Goal: Feedback & Contribution: Contribute content

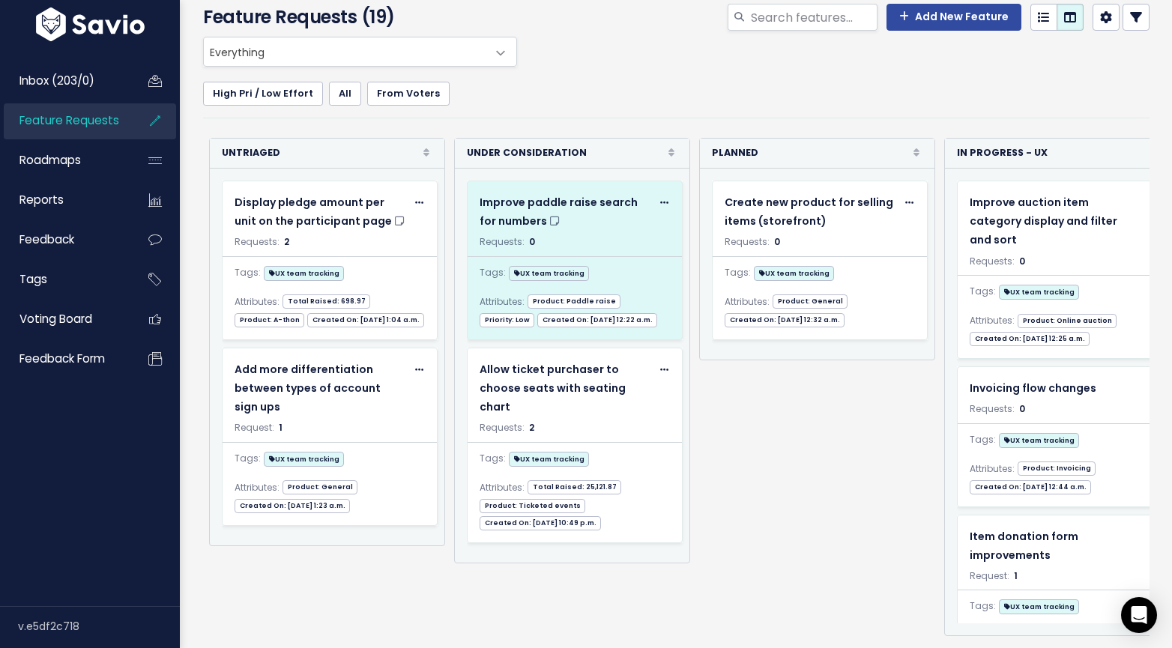
scroll to position [0, 112]
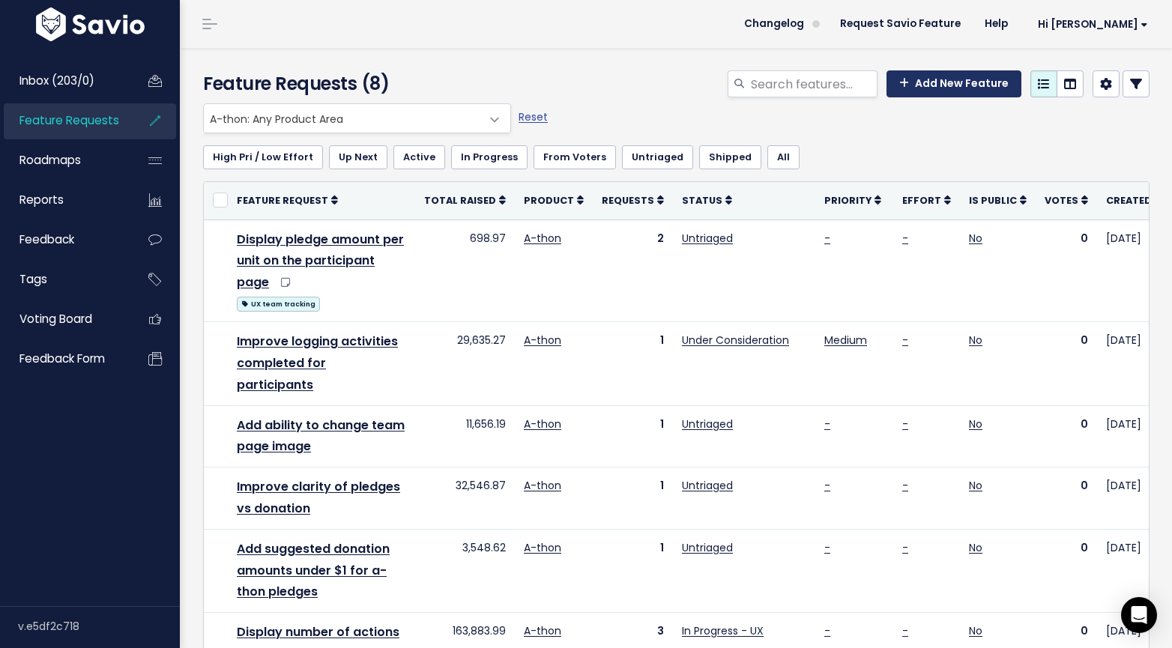
click at [930, 88] on link "Add New Feature" at bounding box center [953, 83] width 135 height 27
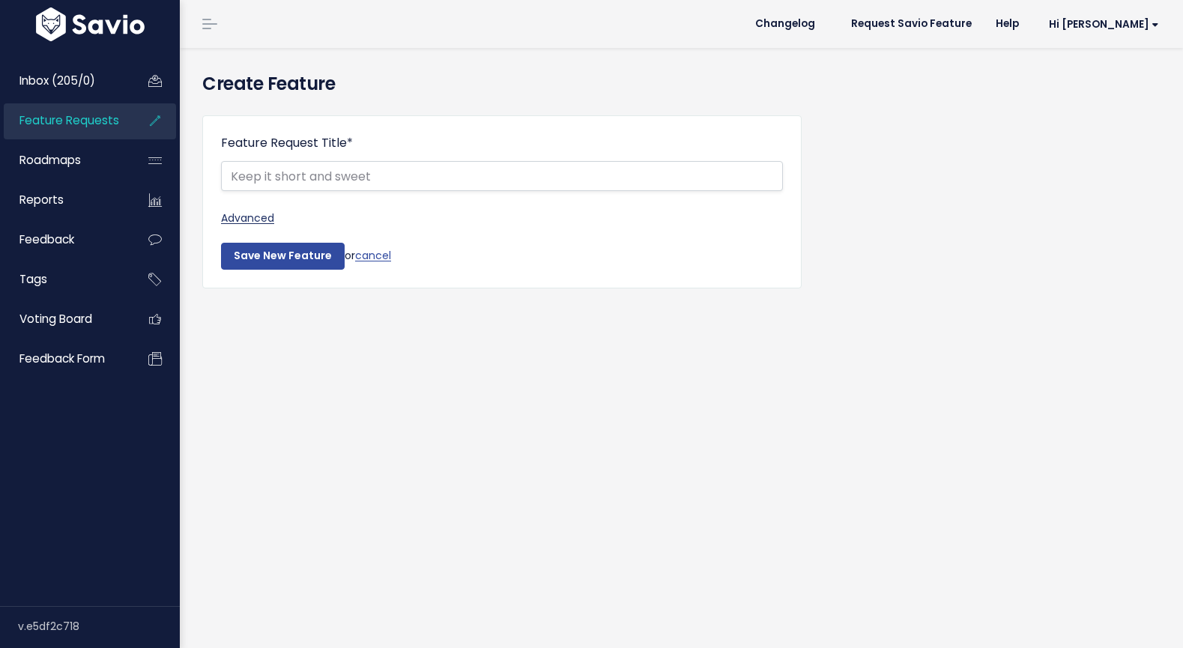
click at [263, 216] on link "Advanced" at bounding box center [502, 218] width 562 height 19
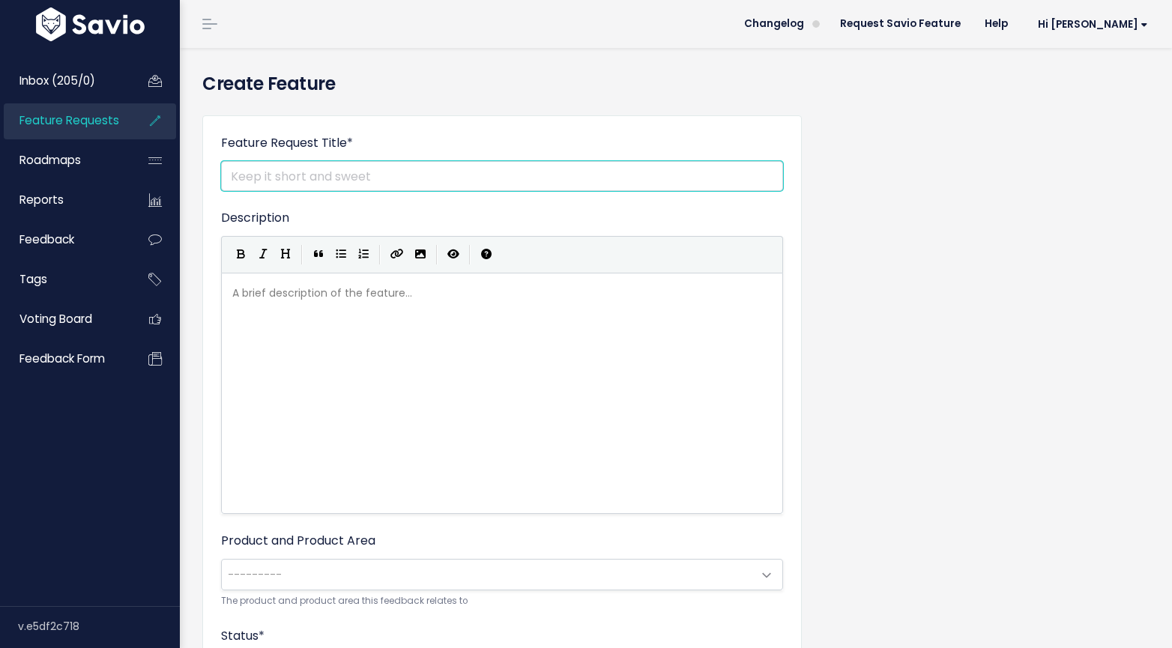
click at [318, 172] on input "Feature Request Title *" at bounding box center [502, 176] width 562 height 30
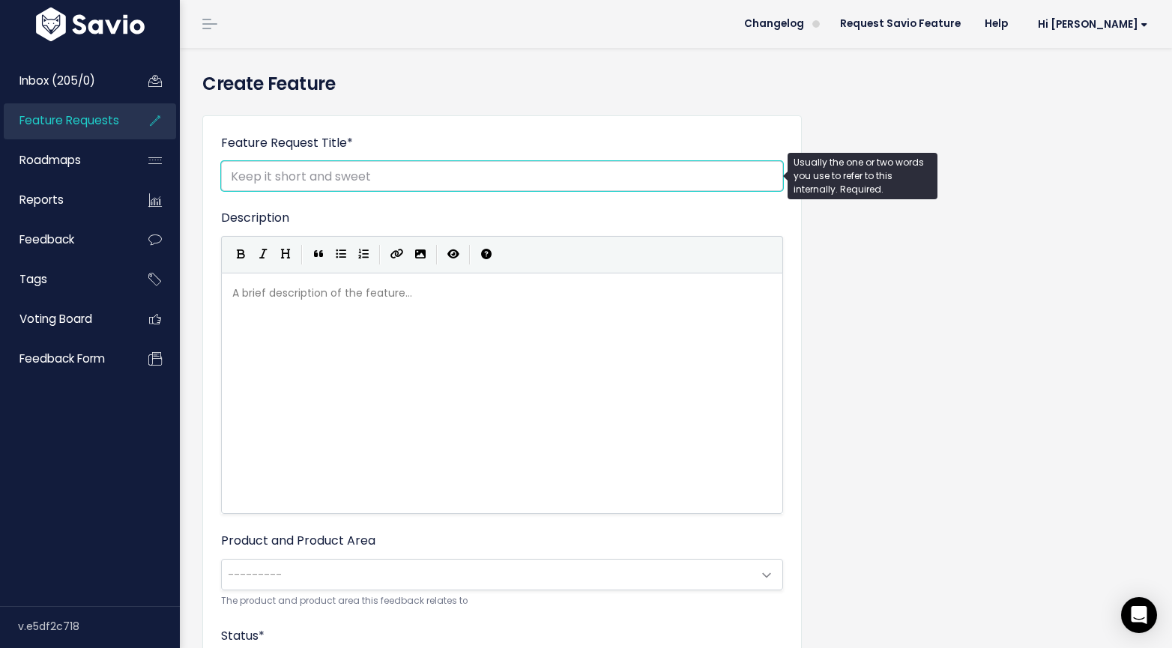
paste input "Allow Participant to Choose Unit of A-Thon Task"
type input "Allow Participant to Choose Unit of A-Thon Task"
click at [417, 354] on div "A brief description of the feature... xxxxxxxxxx" at bounding box center [520, 412] width 583 height 262
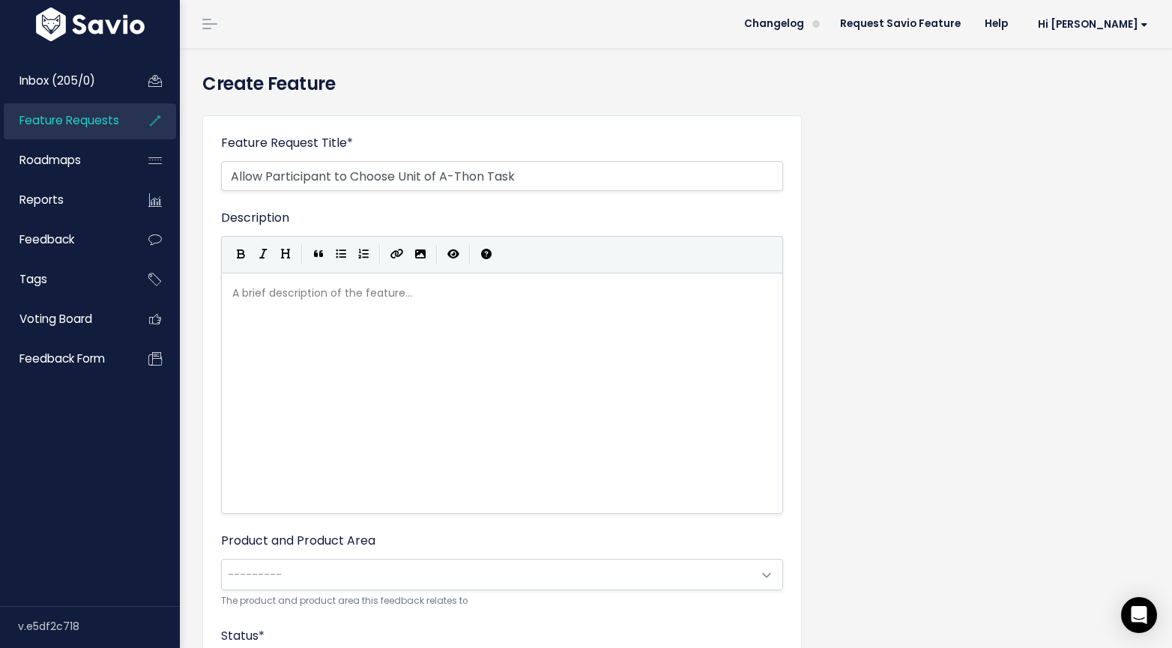
click at [403, 376] on div "A brief description of the feature... ​" at bounding box center [520, 412] width 583 height 262
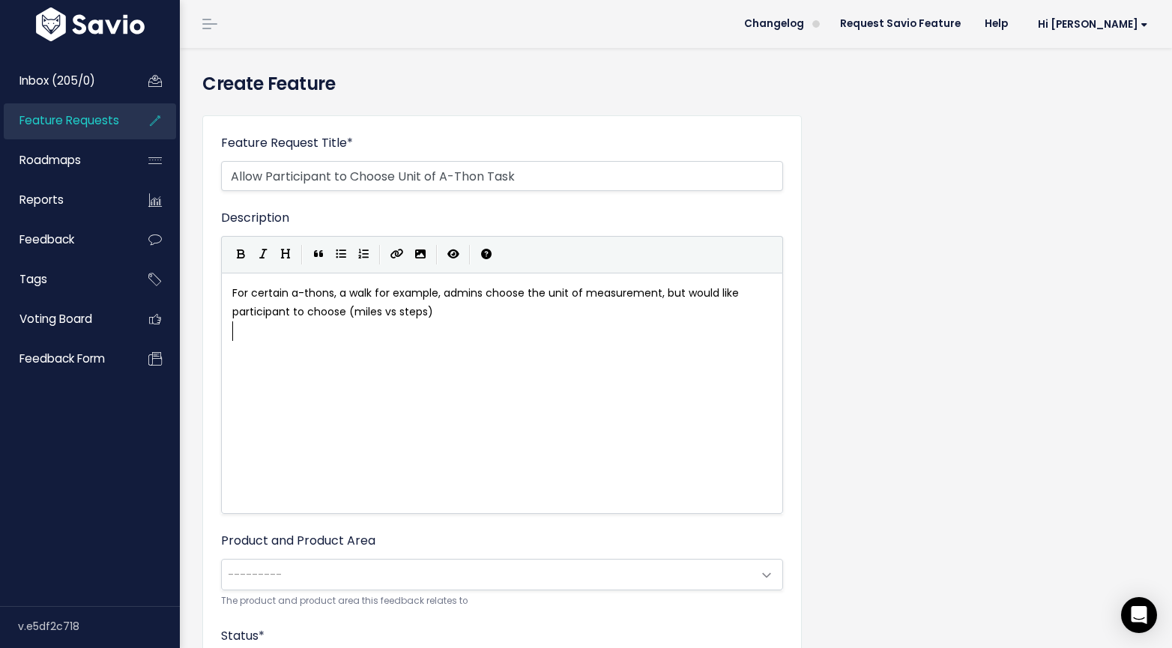
scroll to position [202, 0]
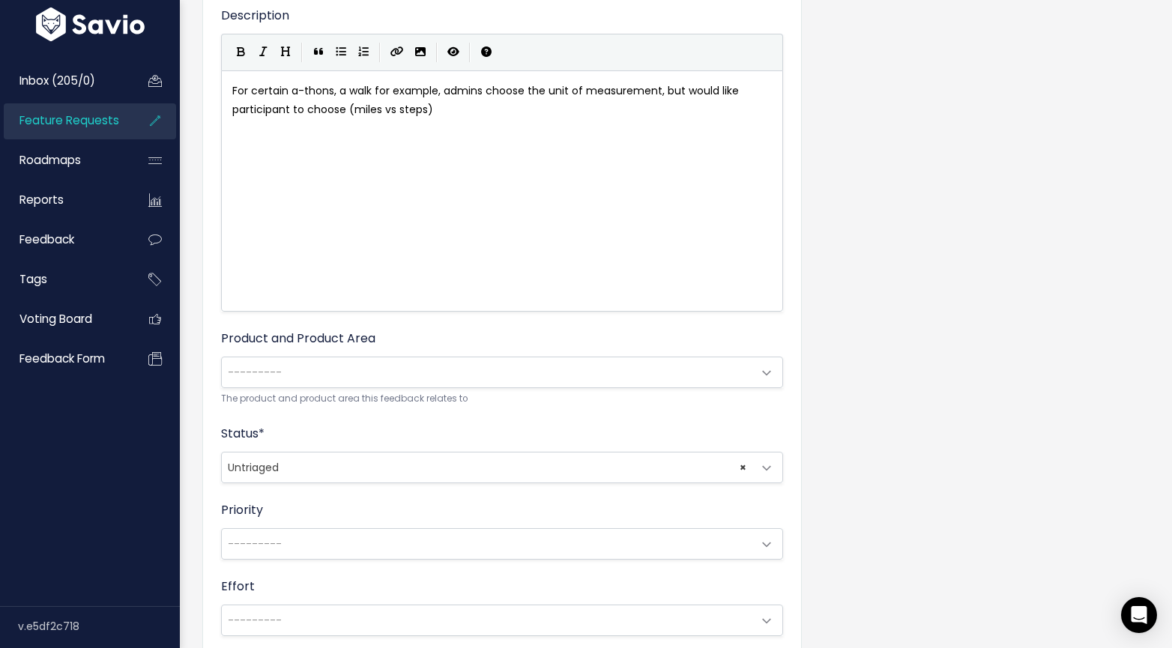
click at [412, 360] on span "---------" at bounding box center [487, 372] width 531 height 30
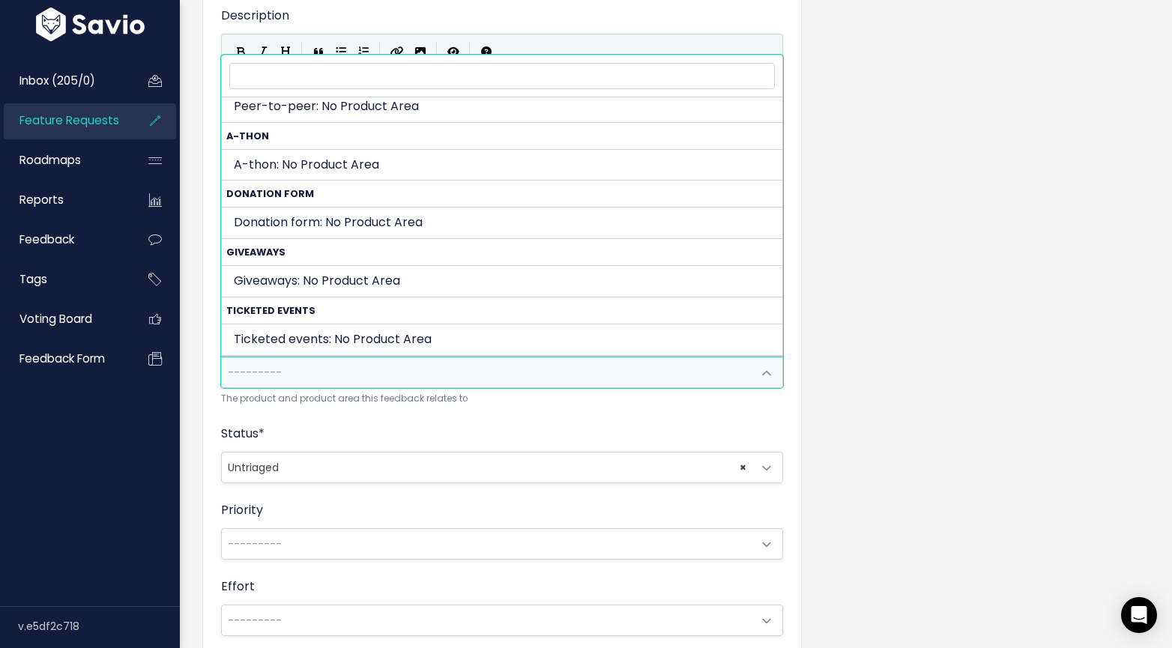
scroll to position [402, 0]
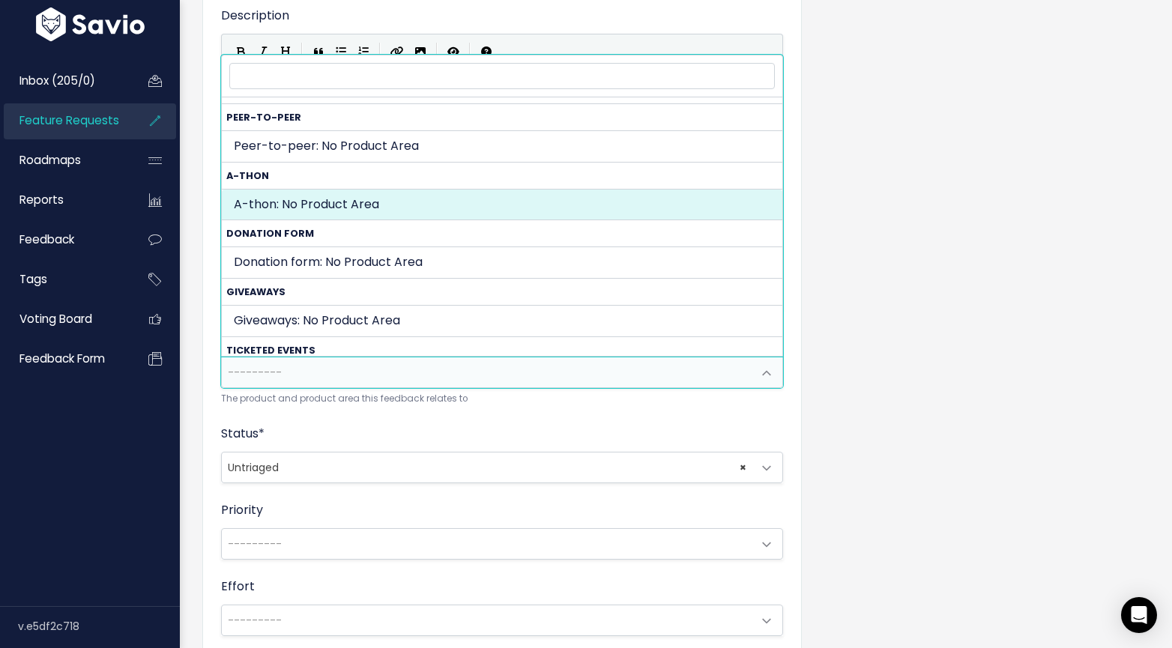
select select "A_THON:"
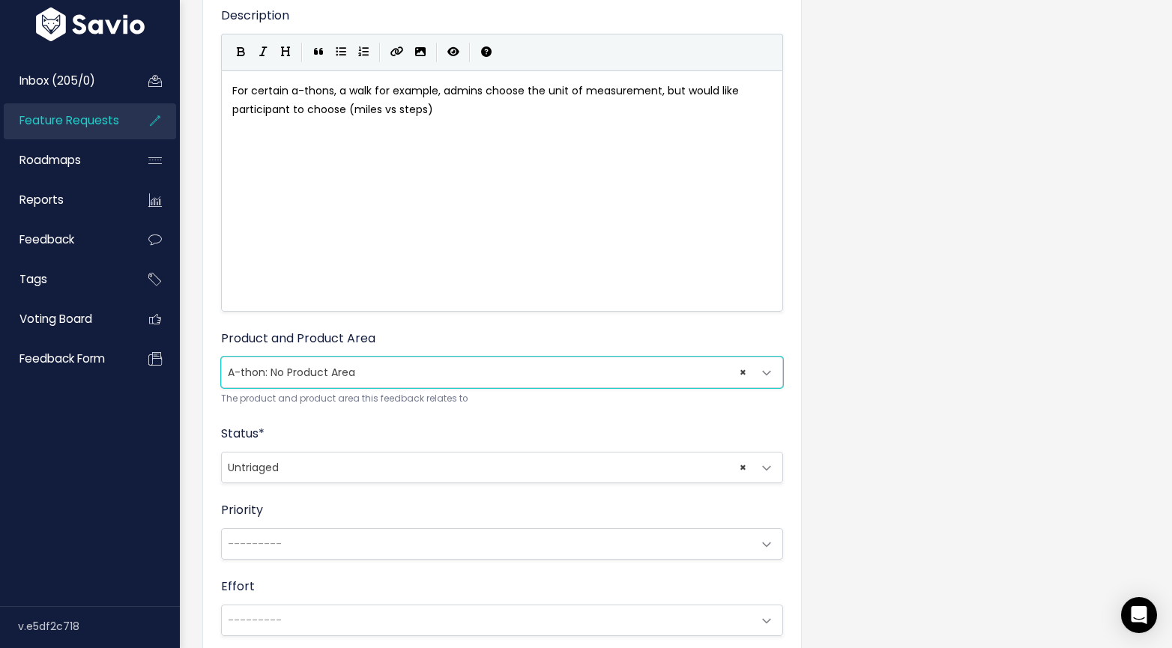
scroll to position [384, 0]
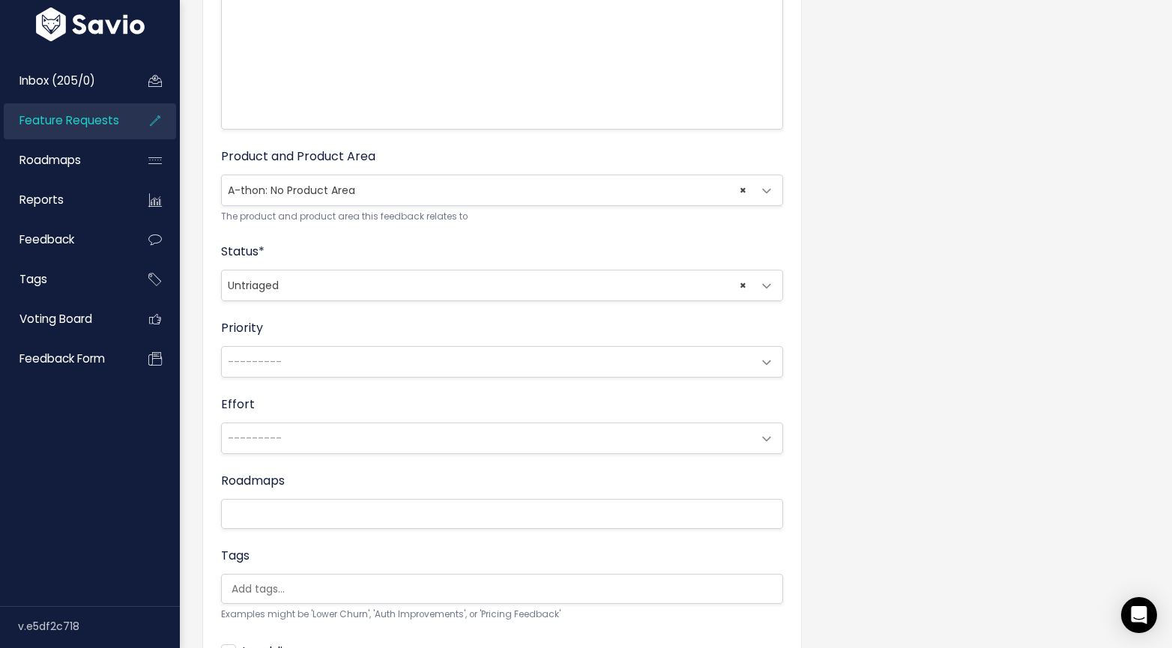
click at [330, 296] on span "× Untriaged" at bounding box center [487, 285] width 531 height 30
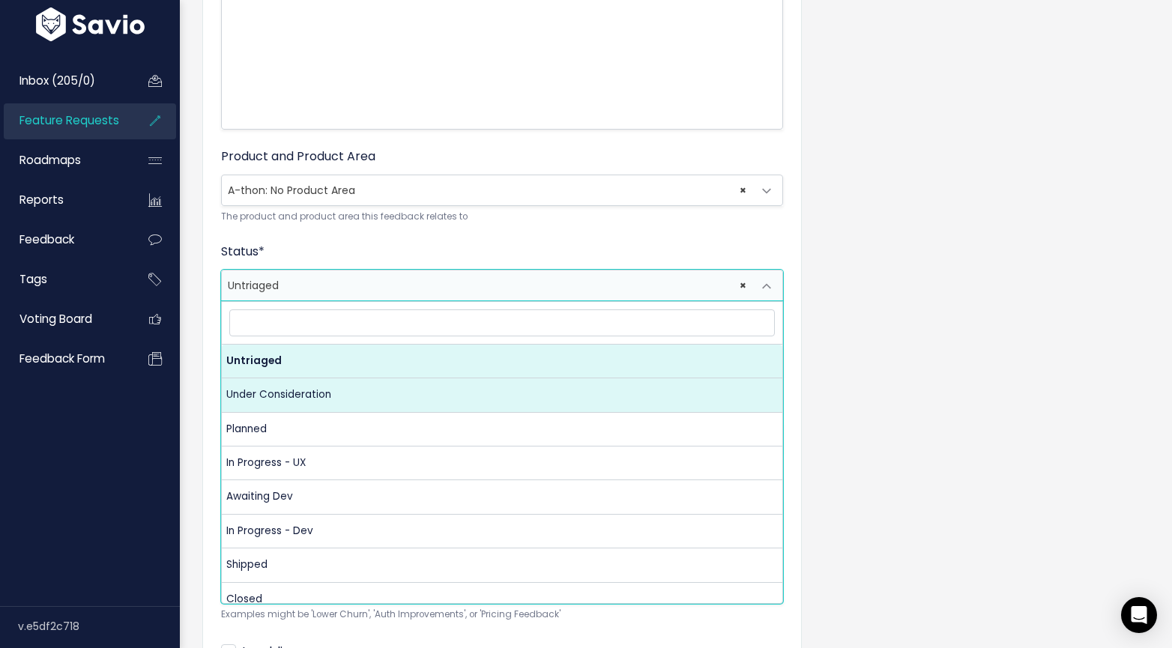
select select "UNDER_CONSIDERATION"
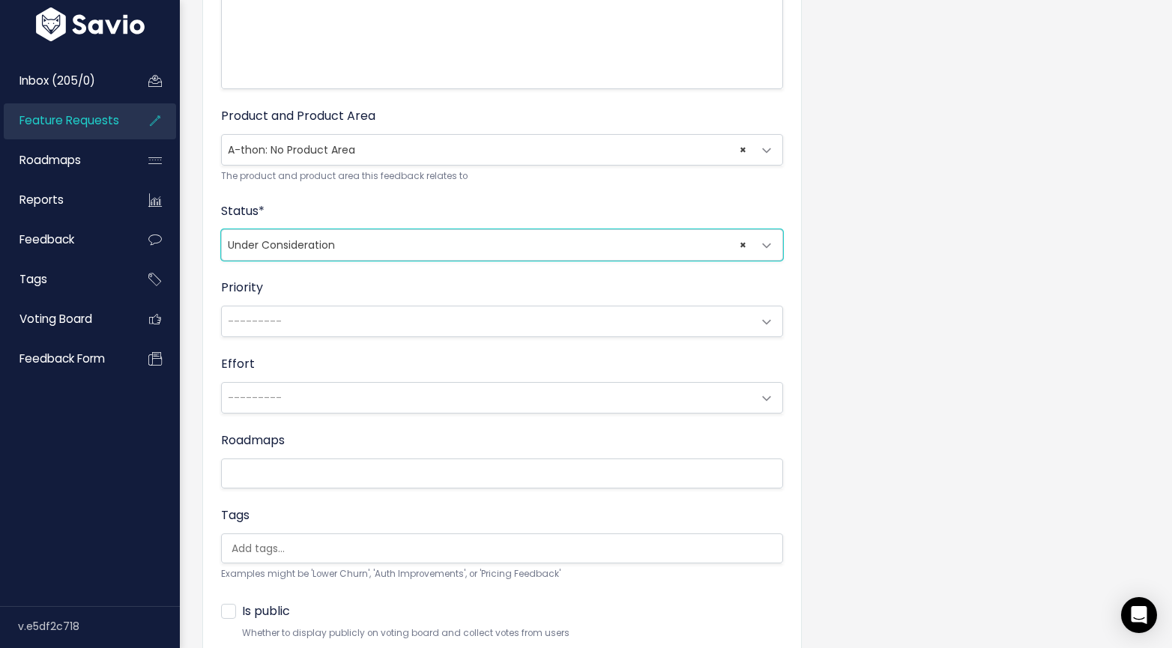
scroll to position [551, 0]
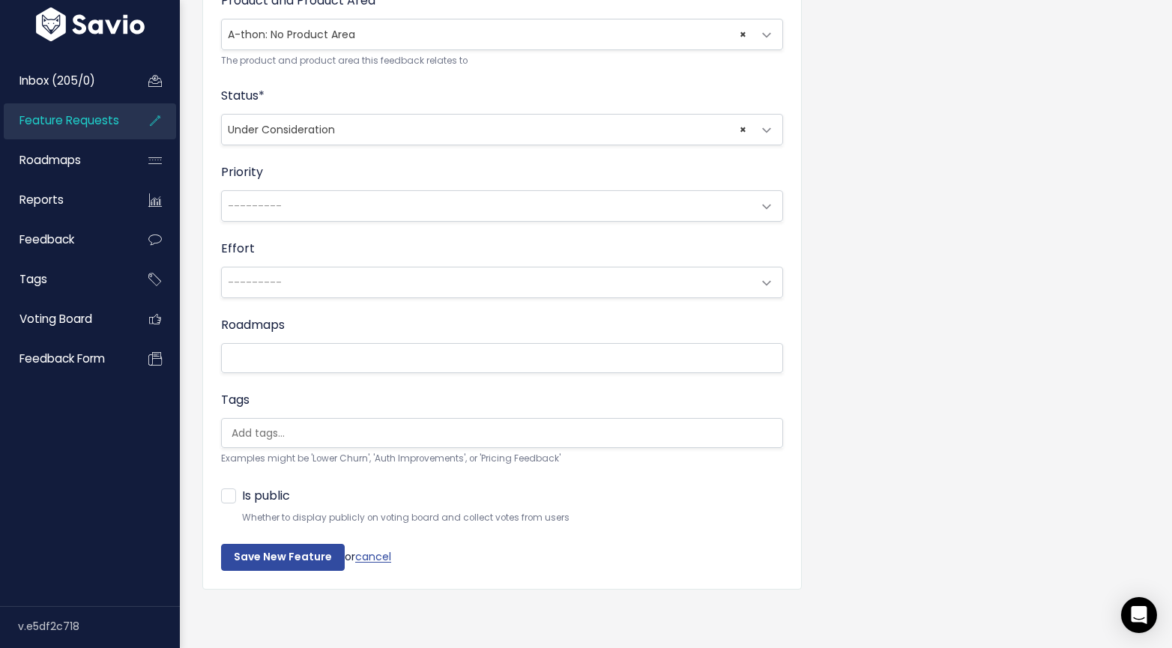
click at [307, 419] on ul at bounding box center [502, 433] width 560 height 28
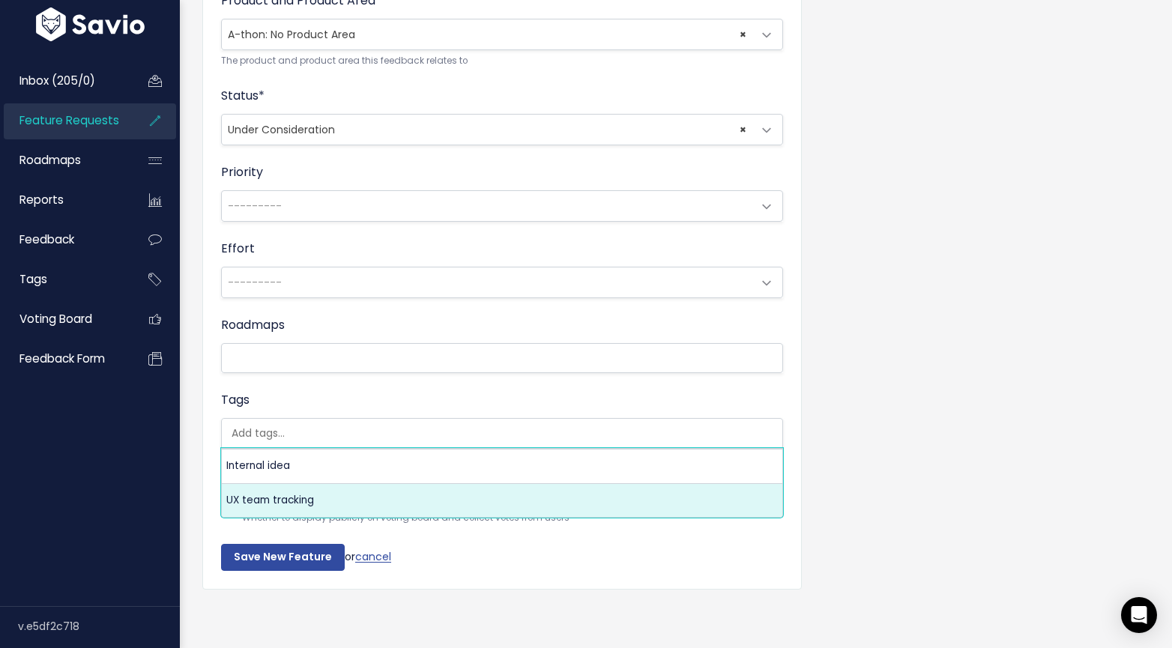
select select "13789"
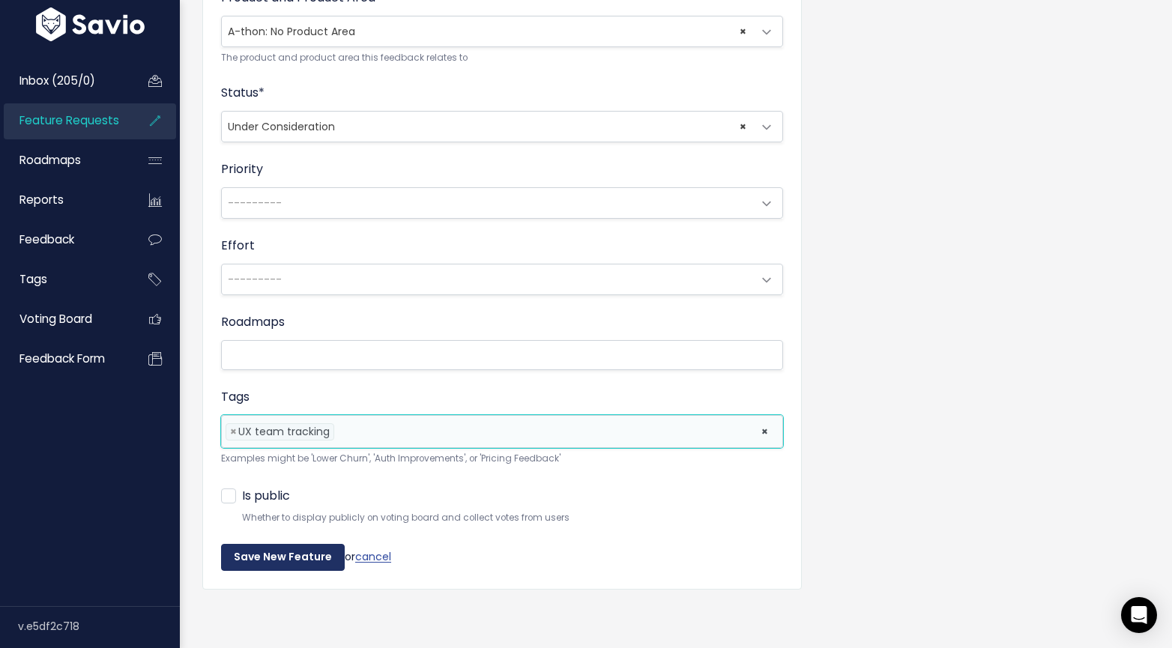
click at [303, 548] on input "Save New Feature" at bounding box center [283, 557] width 124 height 27
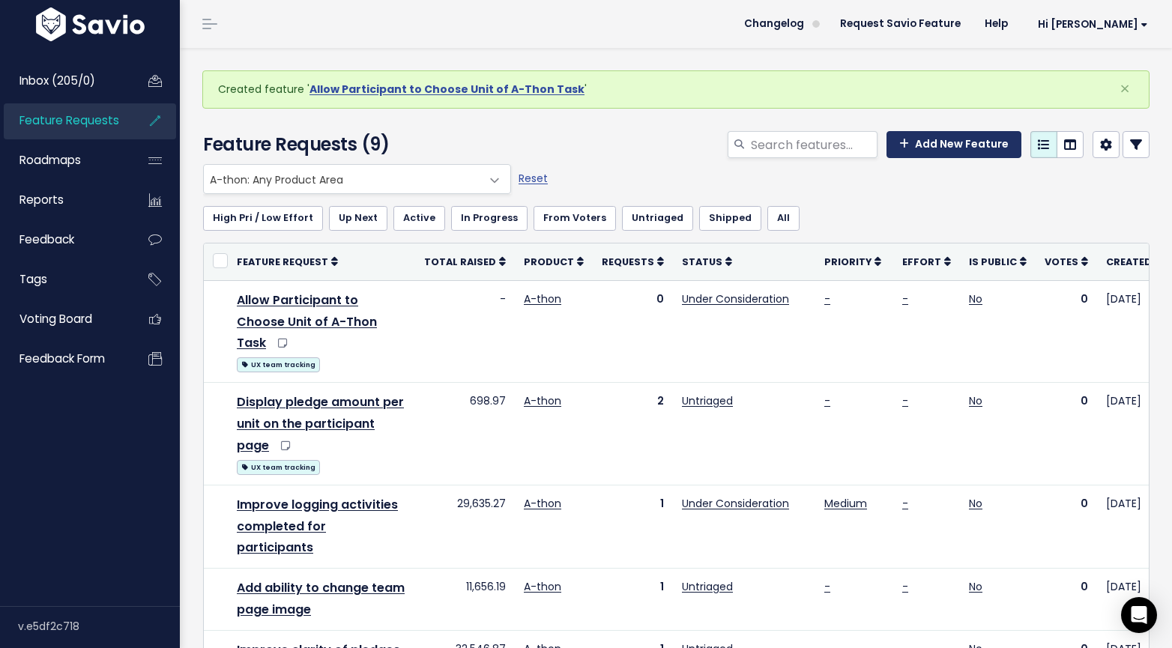
click at [958, 142] on link "Add New Feature" at bounding box center [953, 144] width 135 height 27
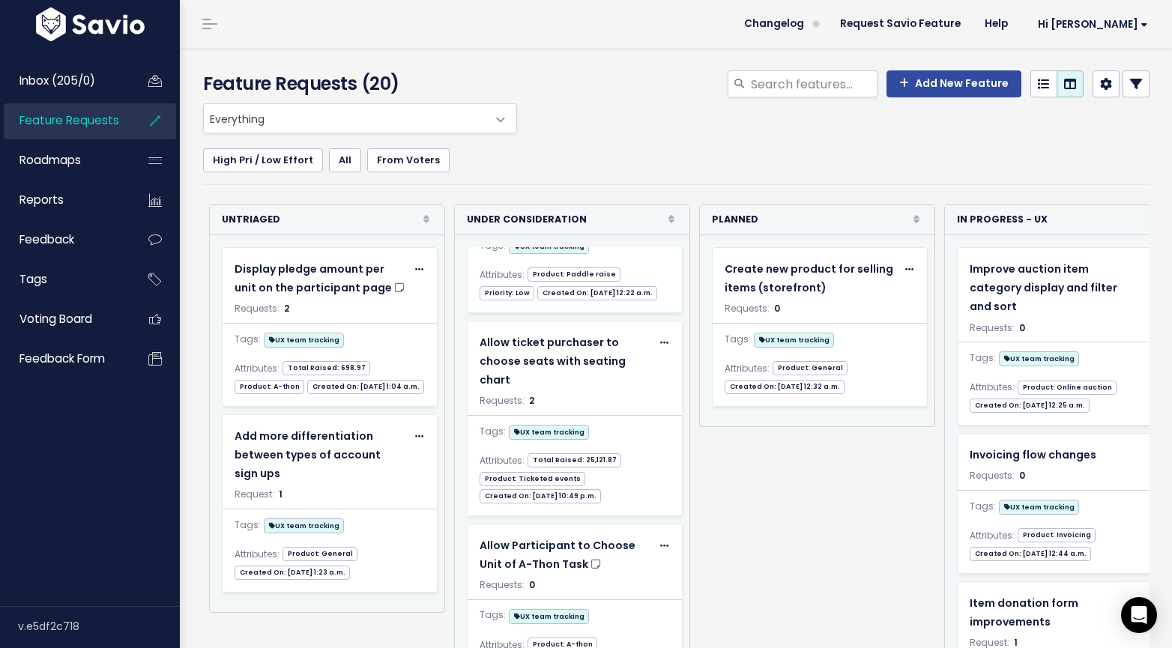
scroll to position [9, 0]
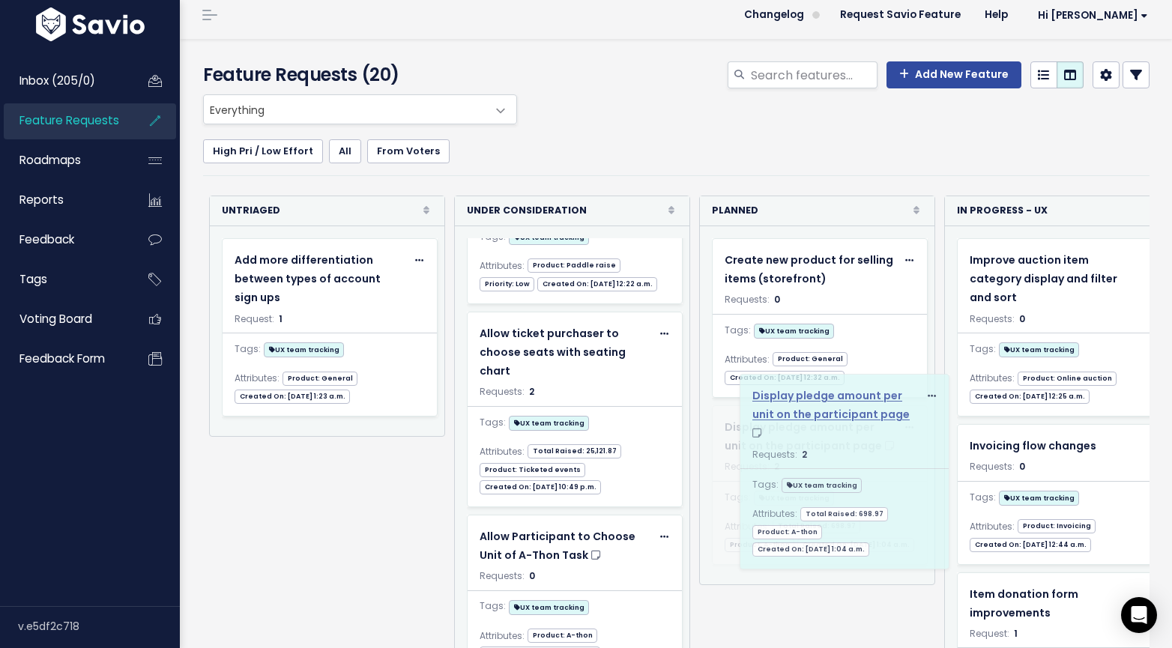
drag, startPoint x: 318, startPoint y: 276, endPoint x: 836, endPoint y: 411, distance: 536.0
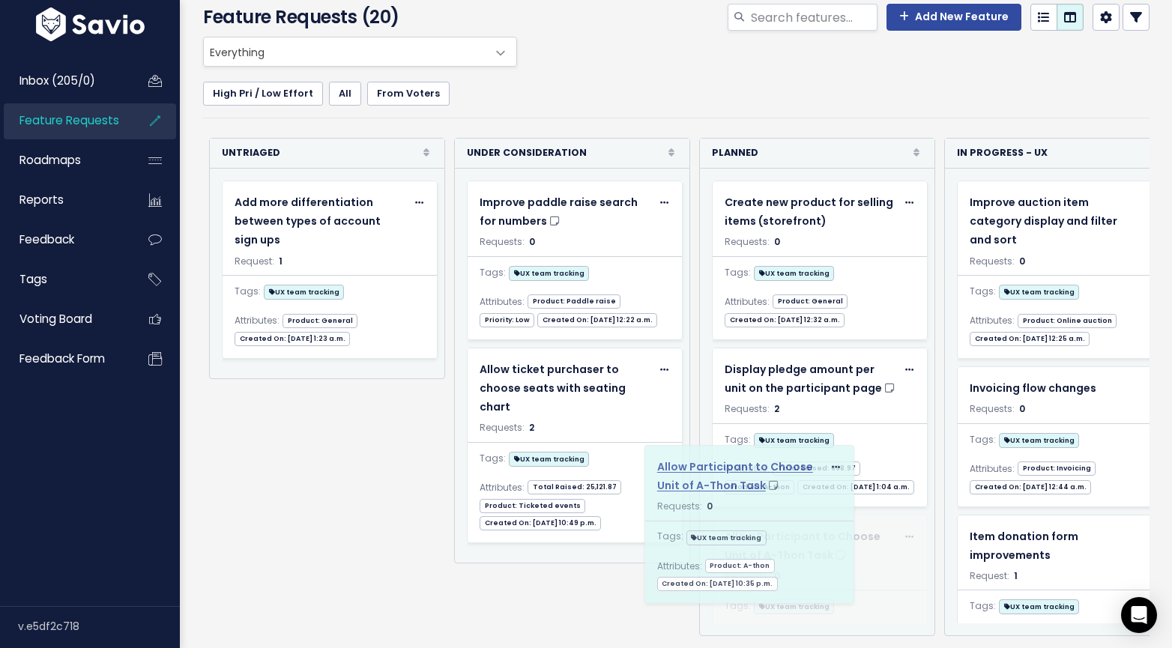
scroll to position [0, 0]
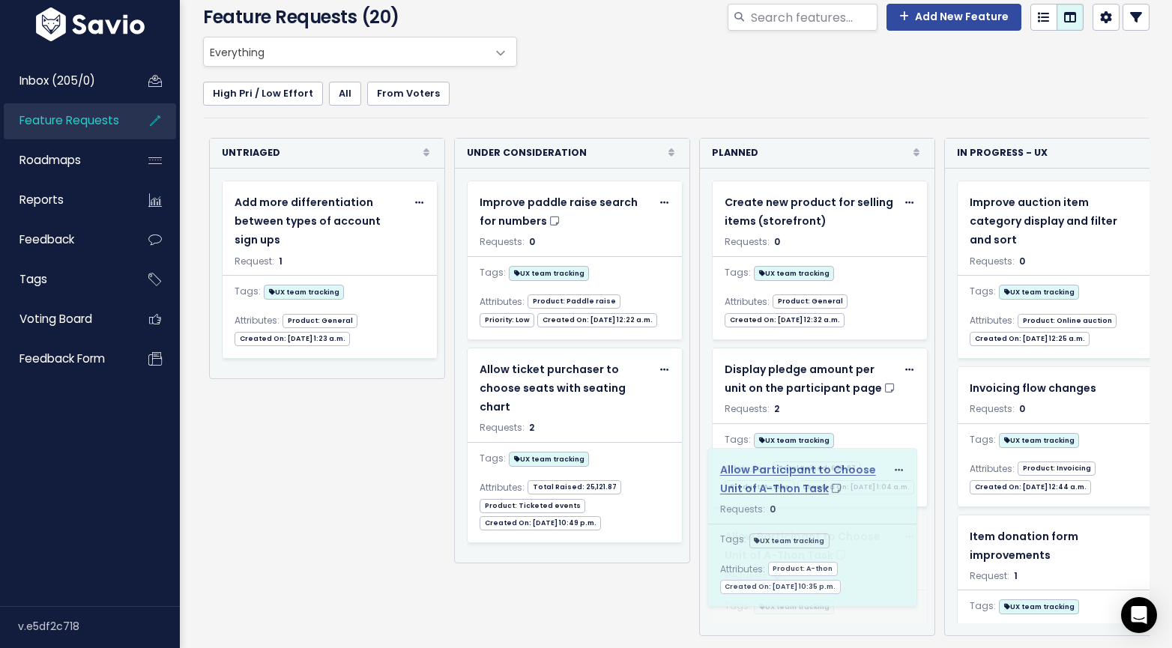
drag, startPoint x: 558, startPoint y: 472, endPoint x: 799, endPoint y: 482, distance: 240.7
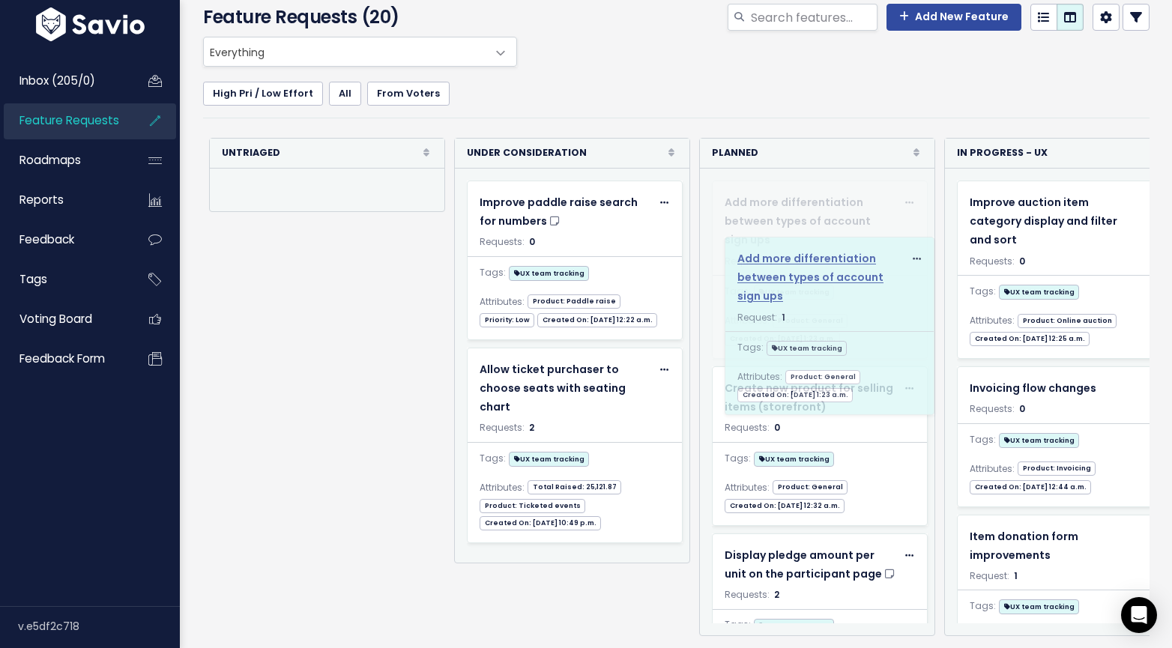
scroll to position [85, 0]
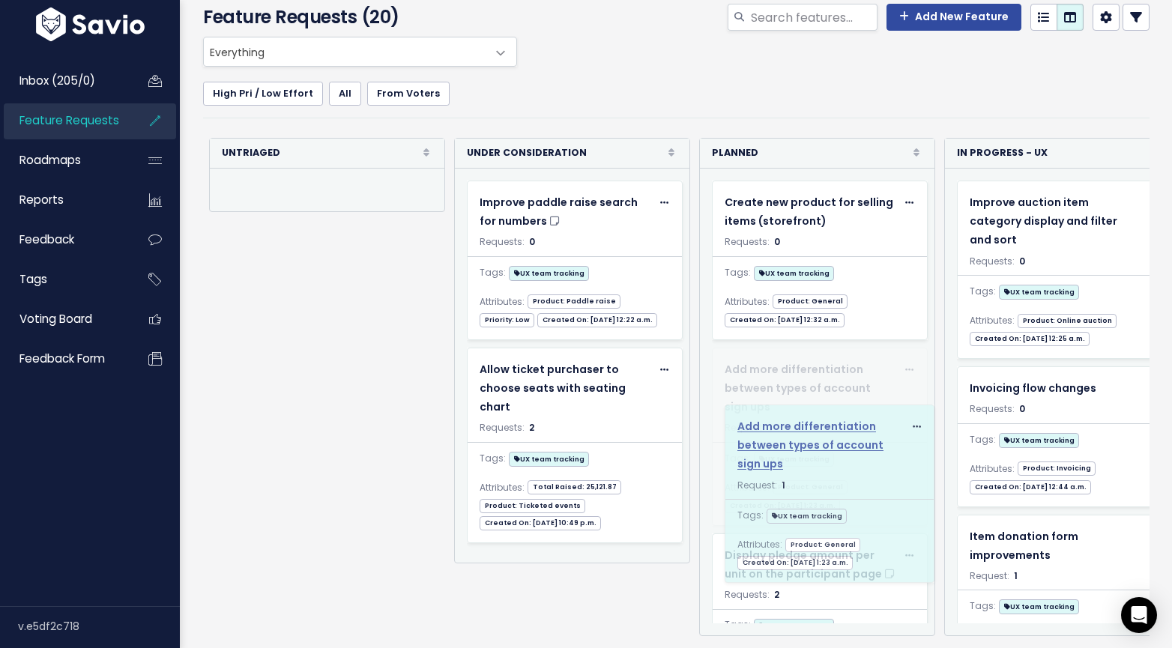
drag, startPoint x: 315, startPoint y: 210, endPoint x: 821, endPoint y: 435, distance: 554.5
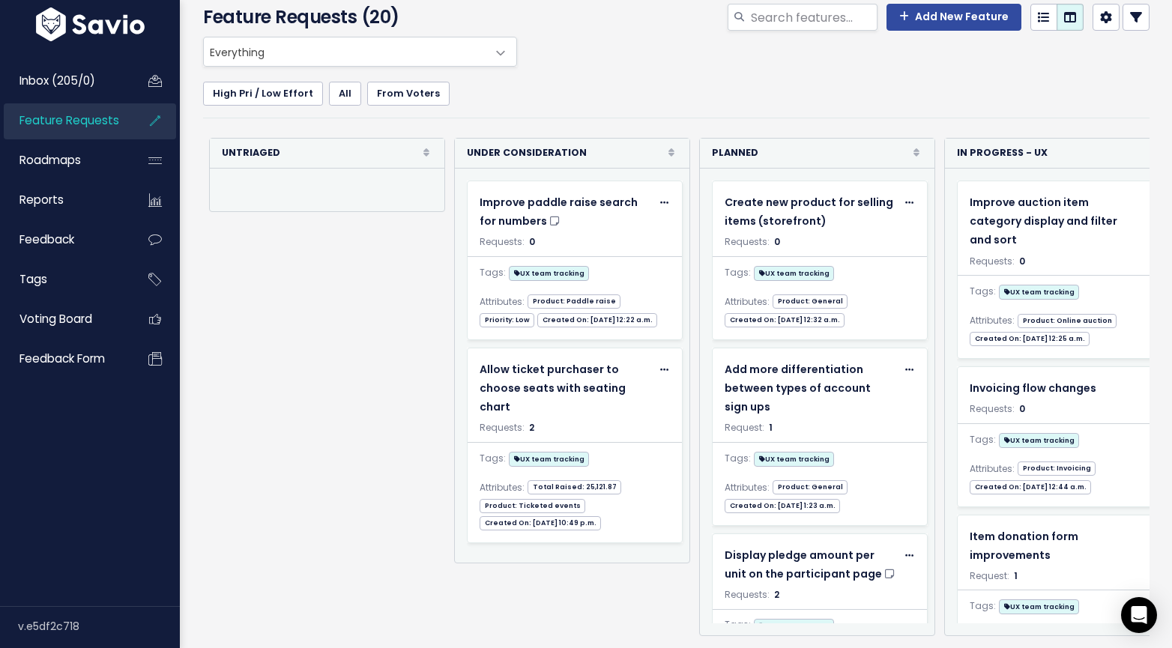
scroll to position [0, 0]
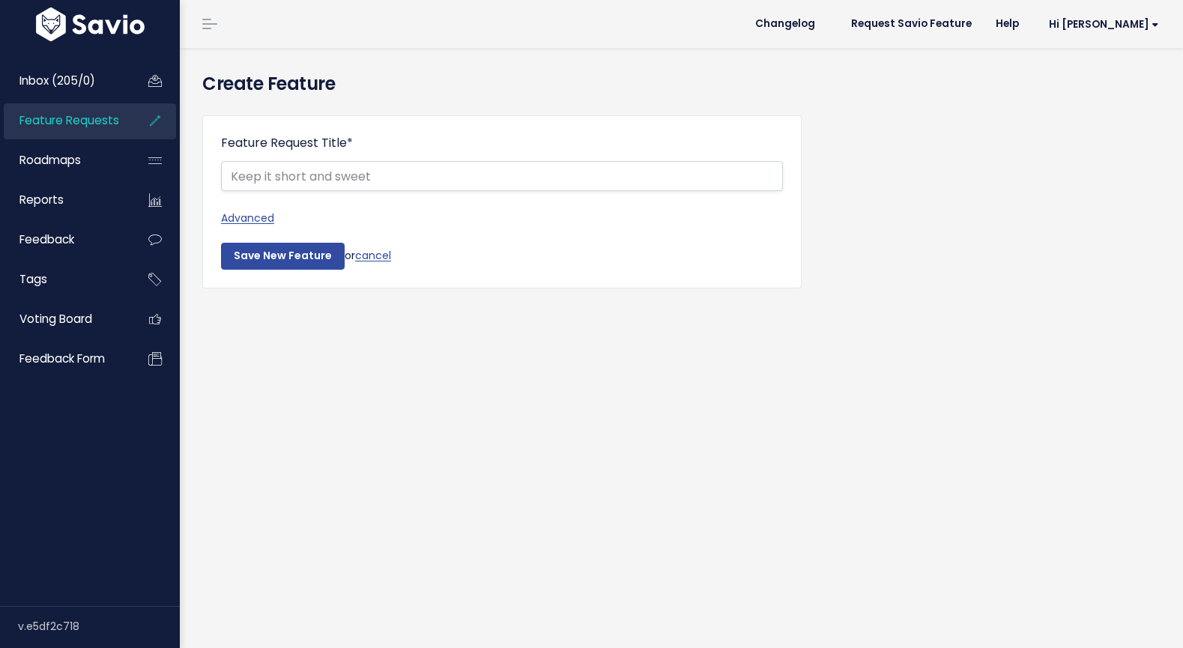
click at [267, 216] on link "Advanced" at bounding box center [502, 218] width 562 height 19
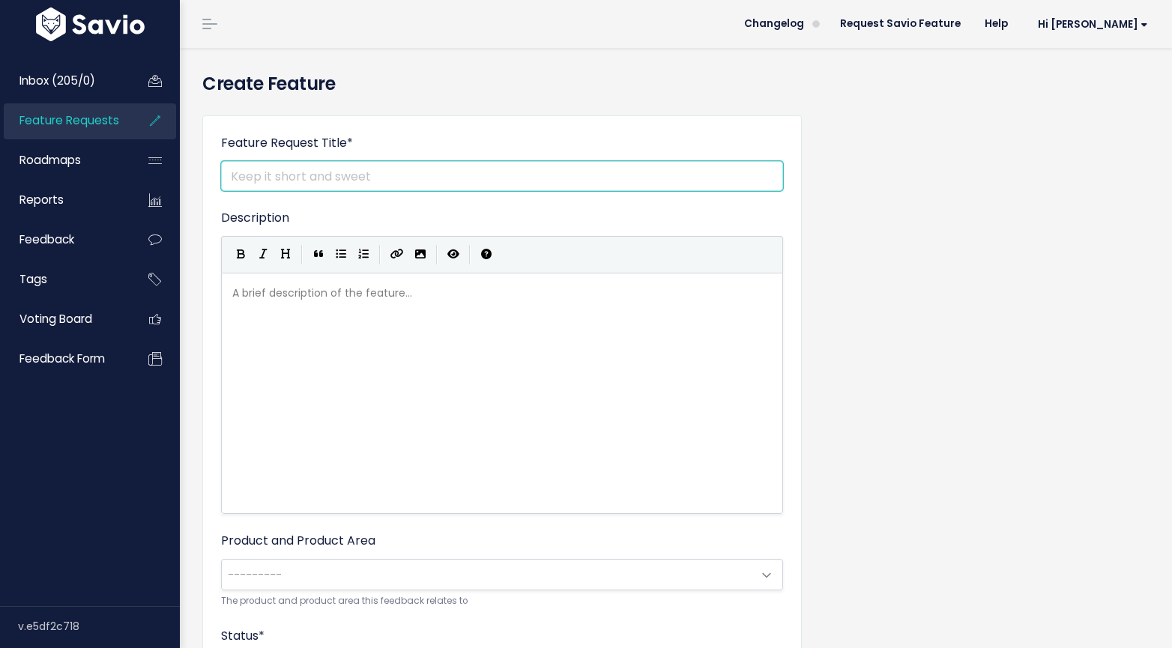
click at [360, 166] on input "Feature Request Title *" at bounding box center [502, 176] width 562 height 30
paste input "A-thon Display # of Completed Tasks for Participant"
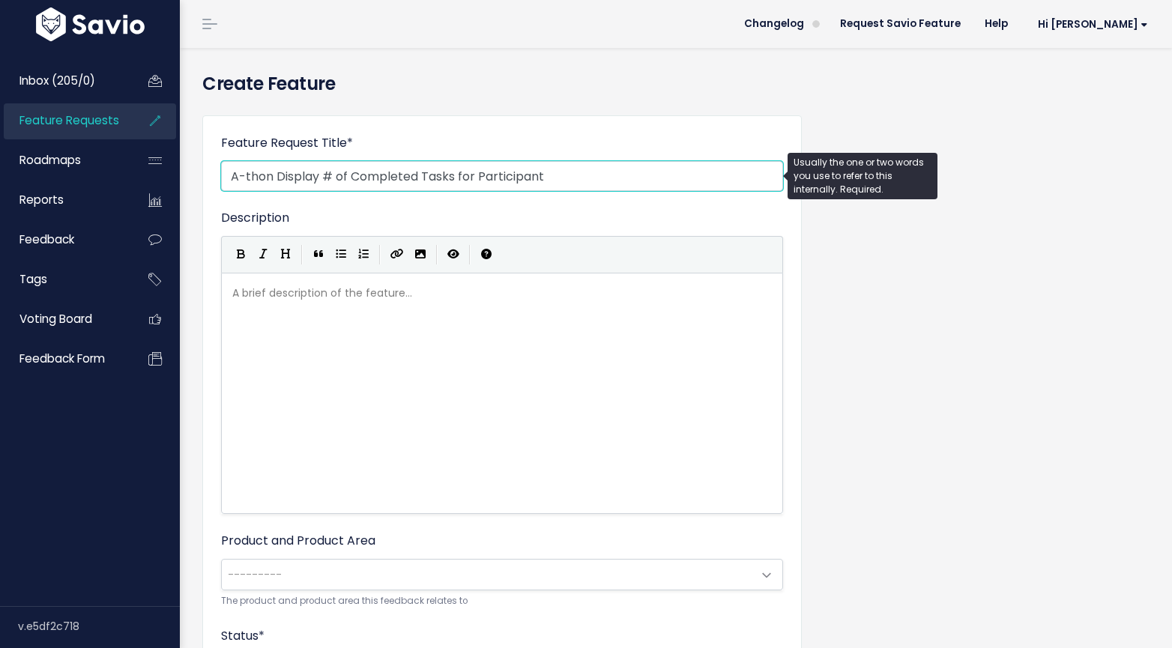
type input "A-thon Display # of Completed Tasks for Participant"
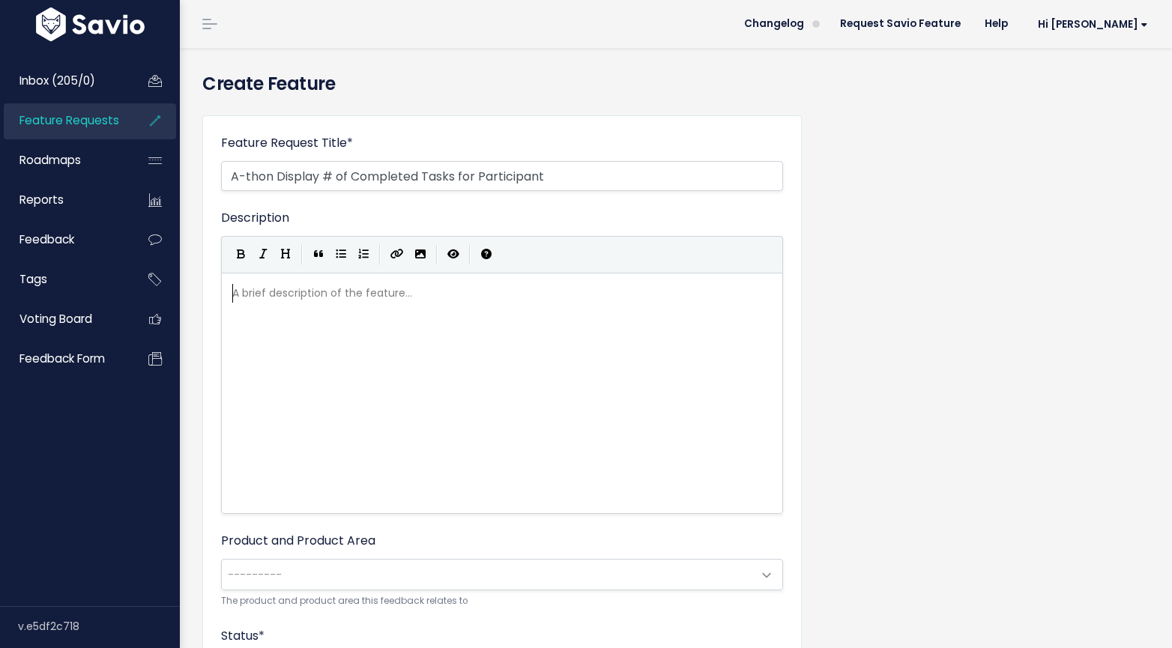
scroll to position [5, 0]
click at [396, 328] on div "A brief description of the feature... ​" at bounding box center [520, 412] width 583 height 262
click at [444, 376] on div "A brief description of the feature... ​" at bounding box center [520, 412] width 583 height 262
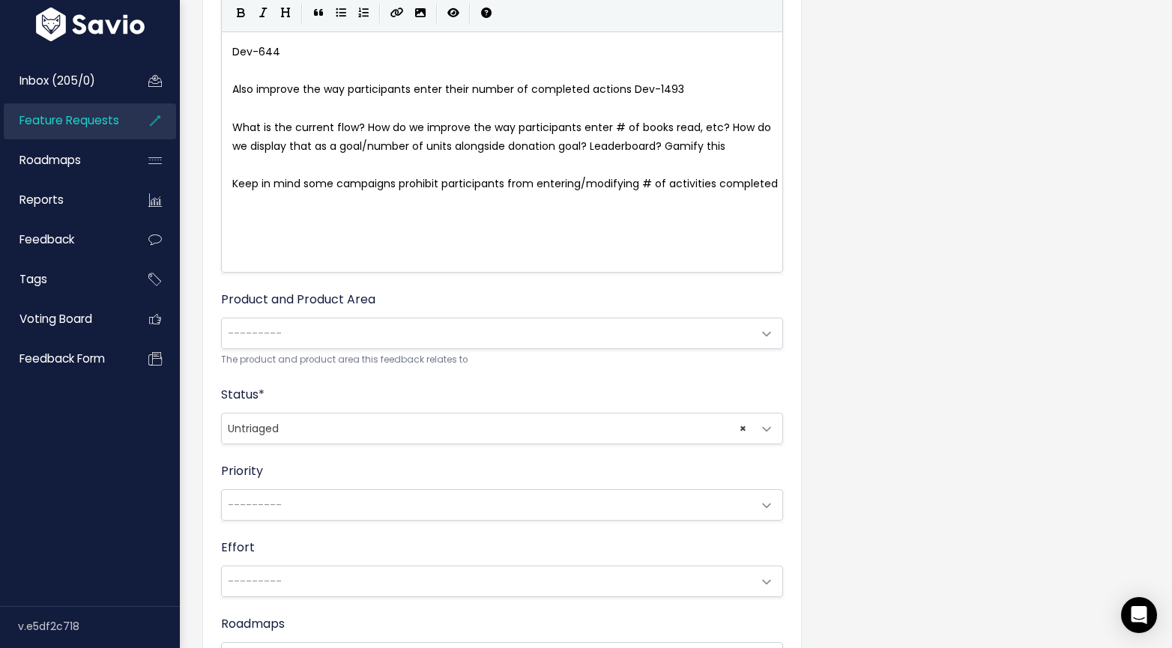
scroll to position [395, 0]
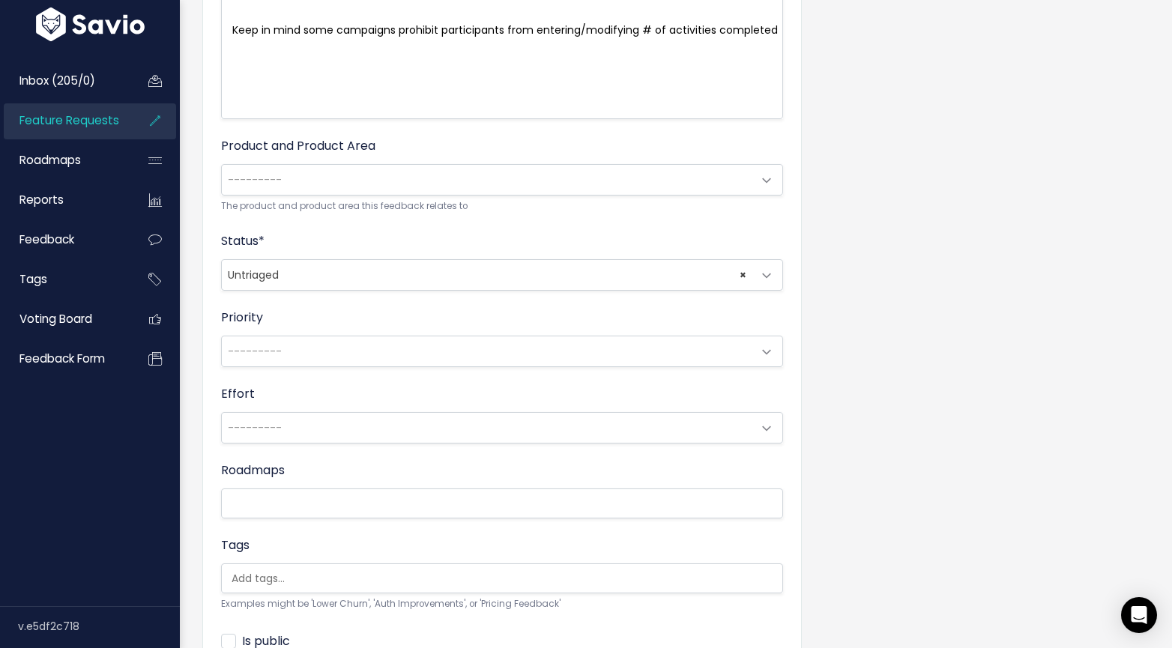
click at [342, 171] on span "---------" at bounding box center [487, 180] width 531 height 30
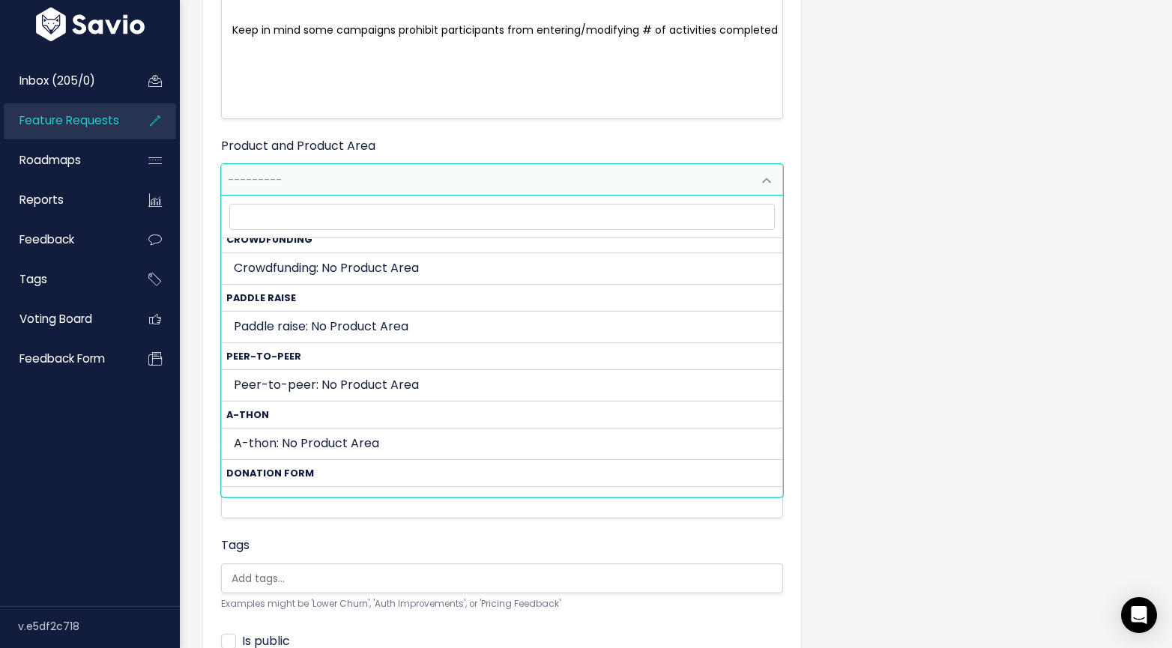
scroll to position [381, 0]
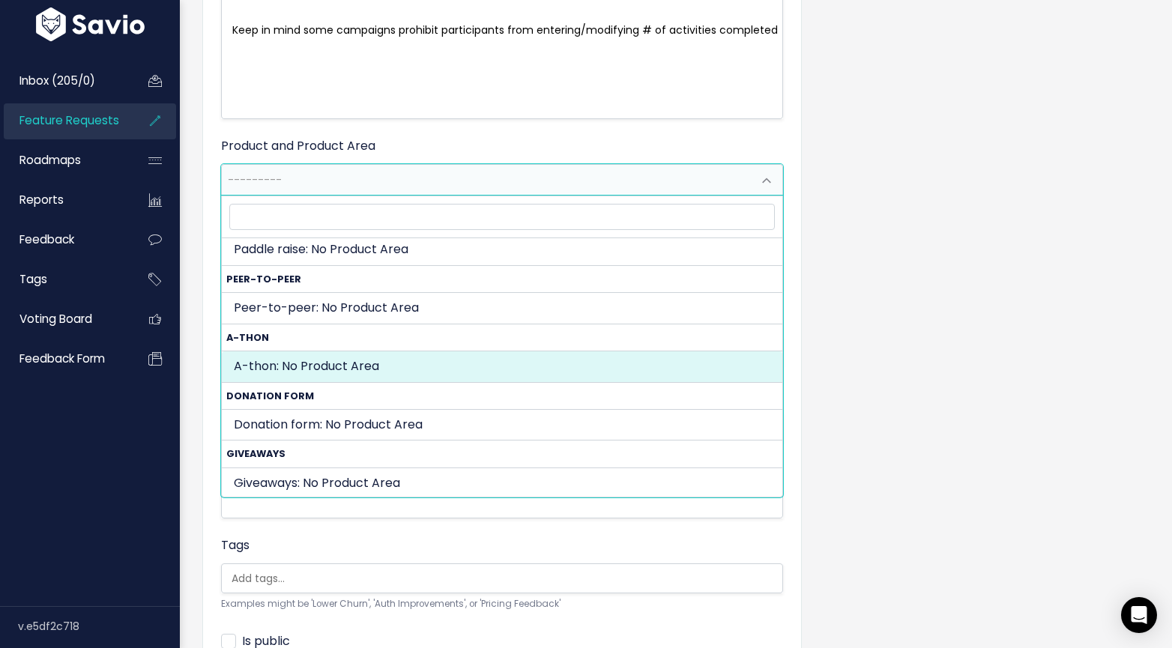
select select "A_THON:"
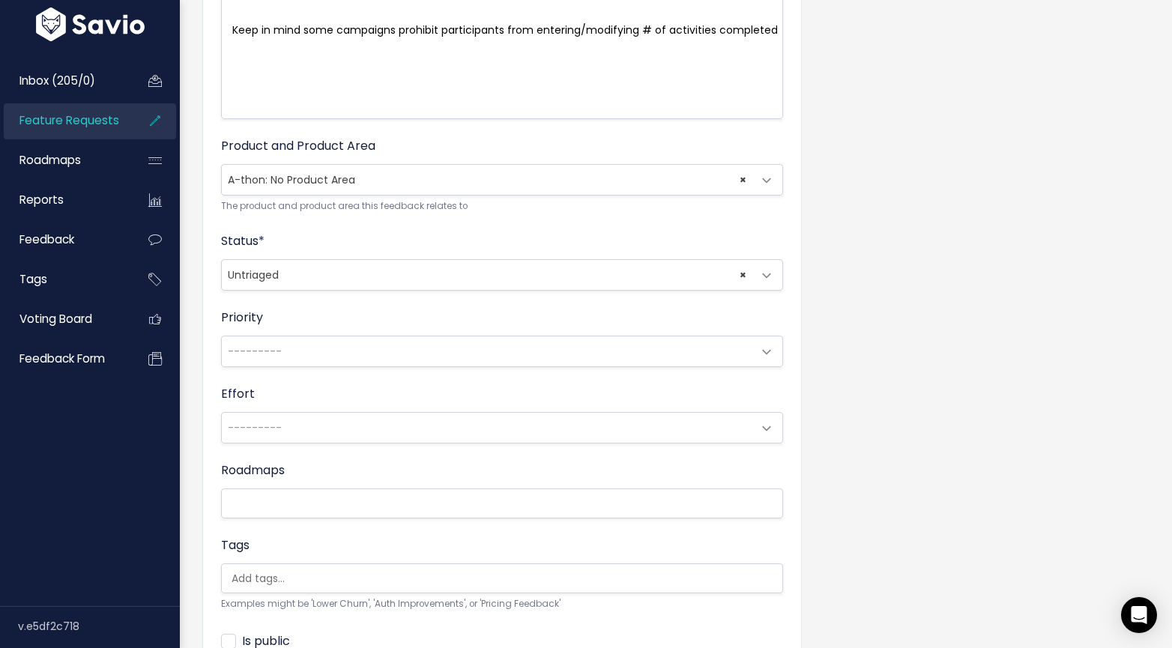
click at [354, 283] on span "× Untriaged" at bounding box center [487, 275] width 531 height 30
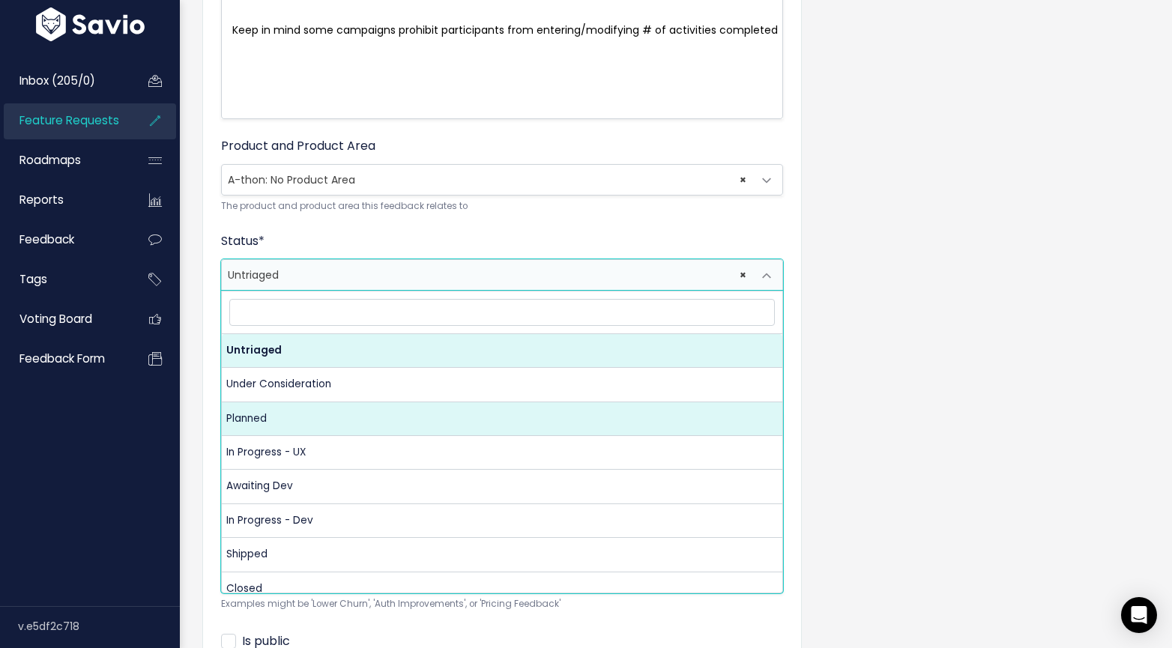
select select "PLANNED_rYK7"
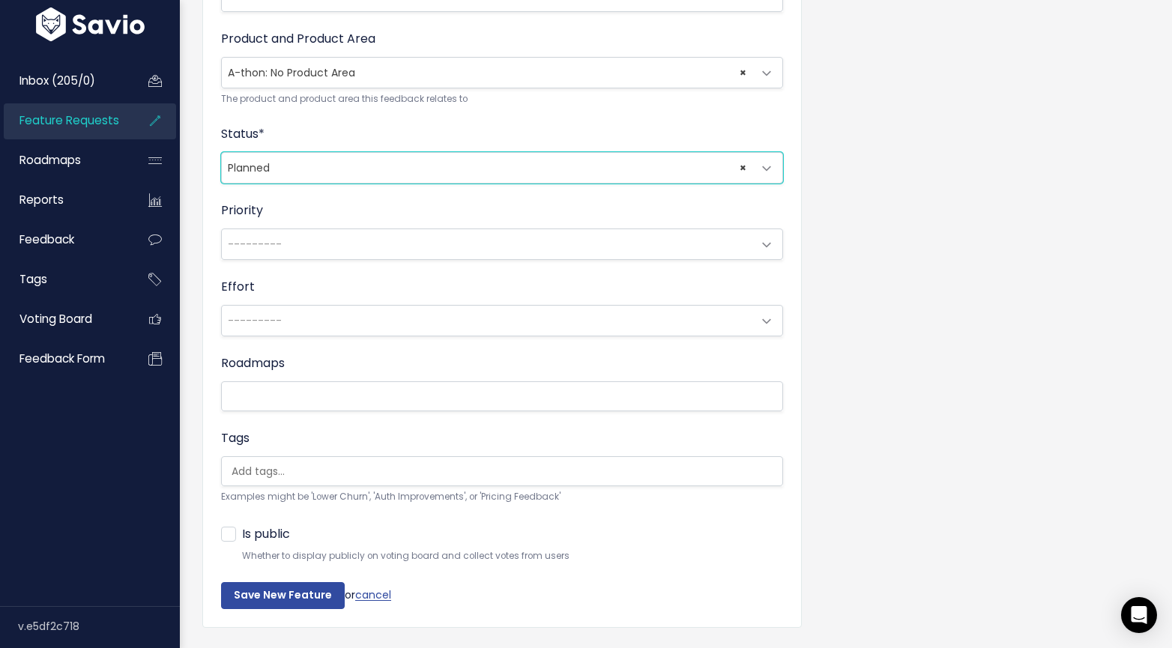
scroll to position [518, 0]
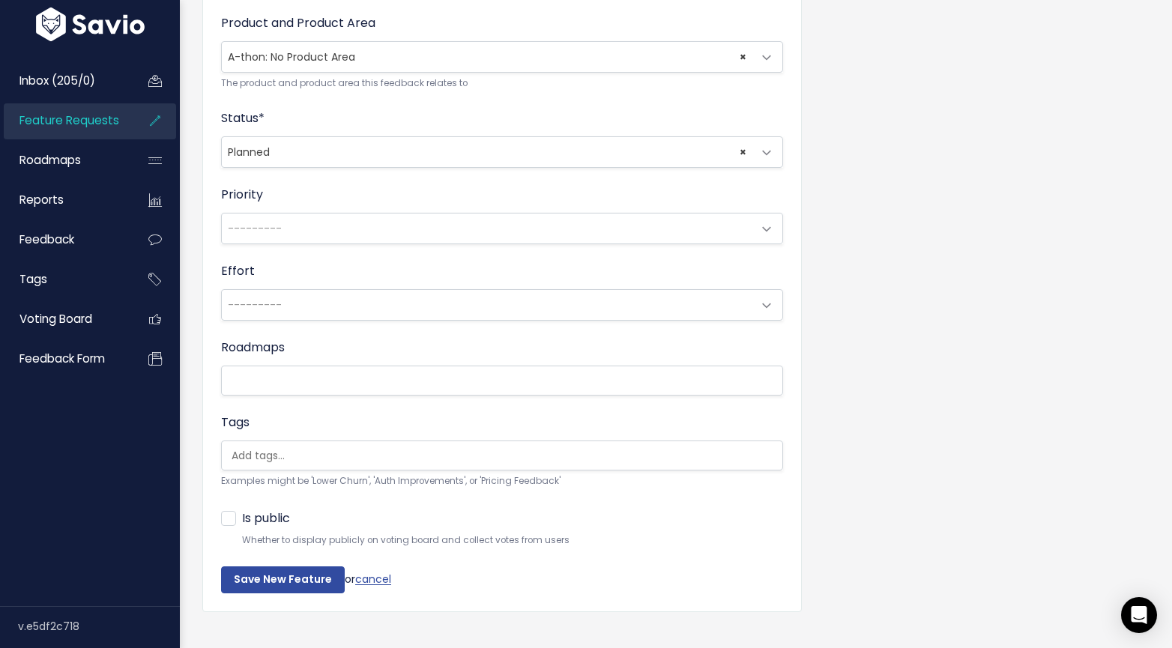
click at [346, 444] on ul at bounding box center [502, 455] width 560 height 28
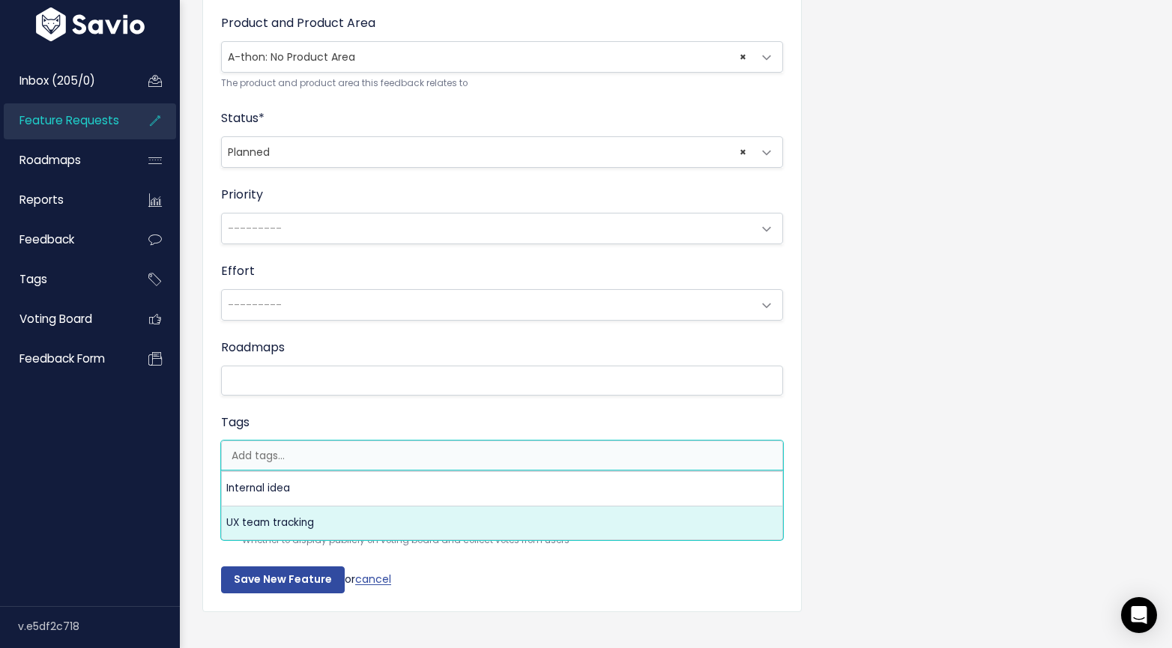
select select "13789"
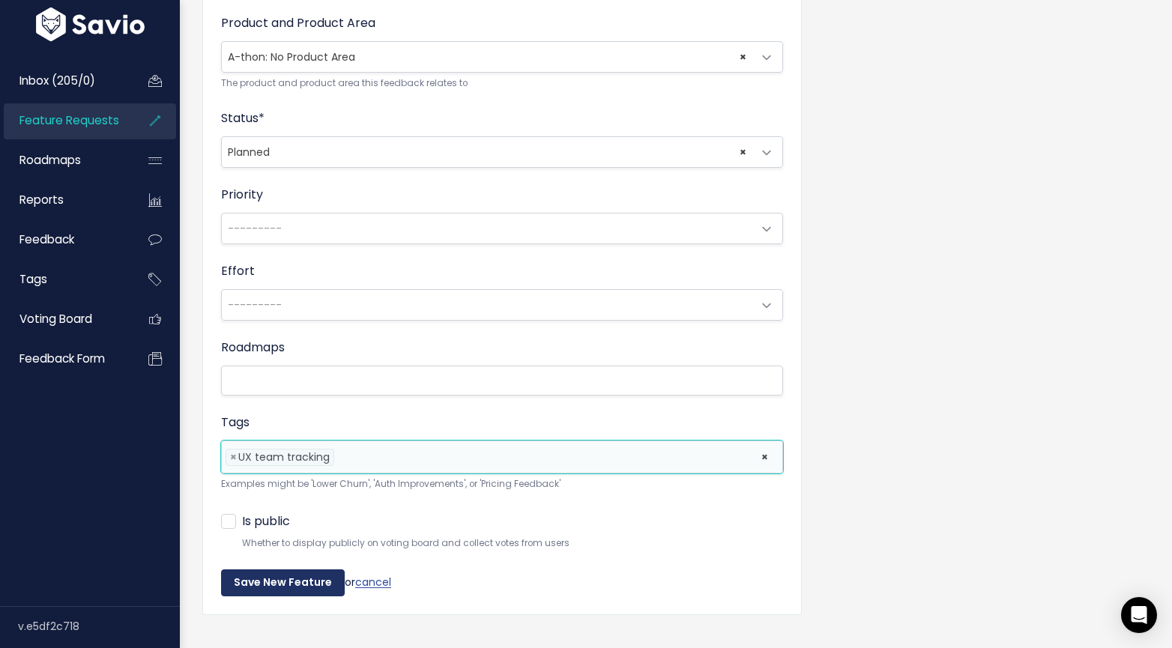
click at [296, 584] on input "Save New Feature" at bounding box center [283, 582] width 124 height 27
